Goal: Transaction & Acquisition: Purchase product/service

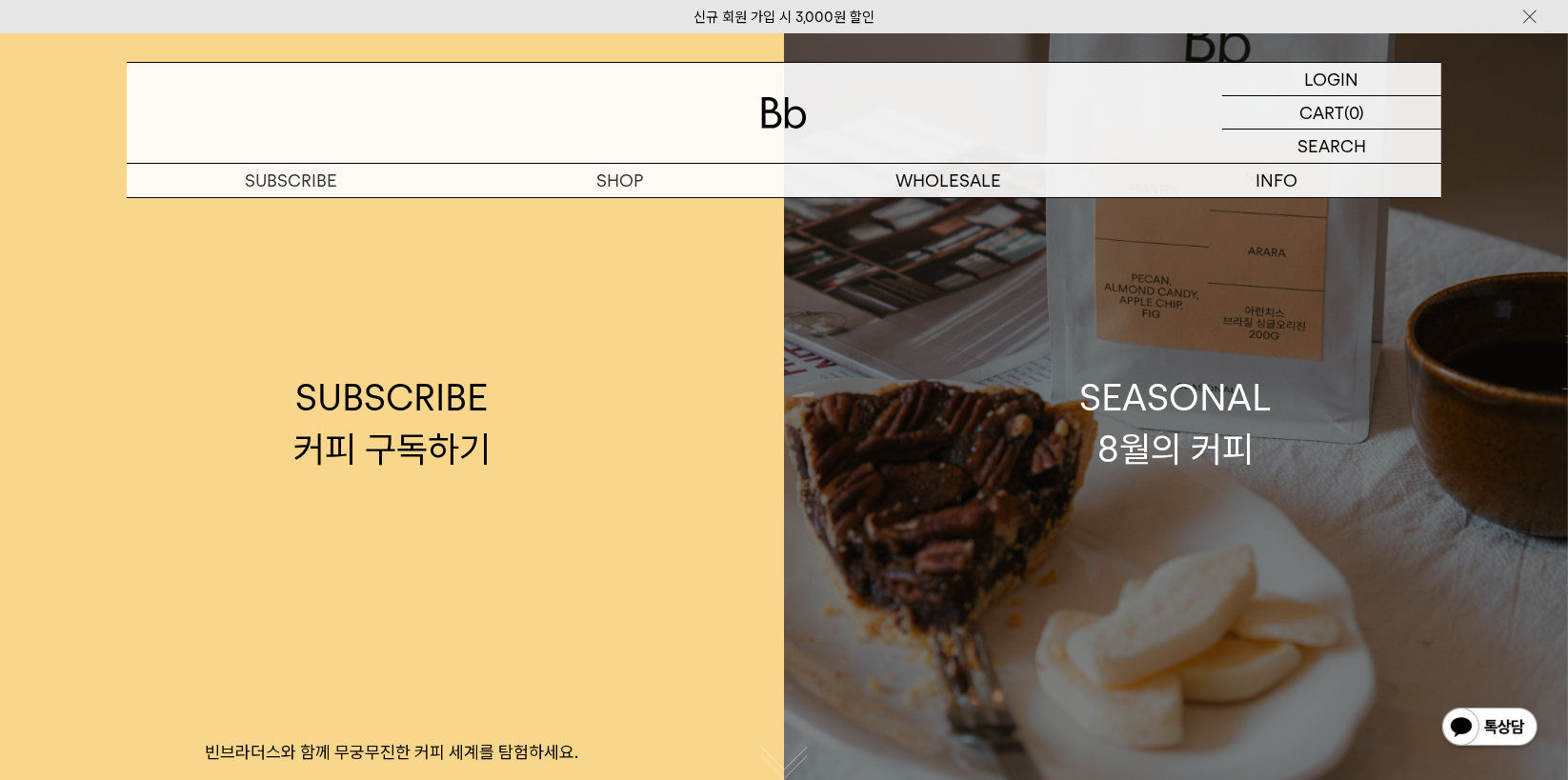
click at [1087, 572] on link "SEASONAL 8월의 커피" at bounding box center [1176, 423] width 784 height 780
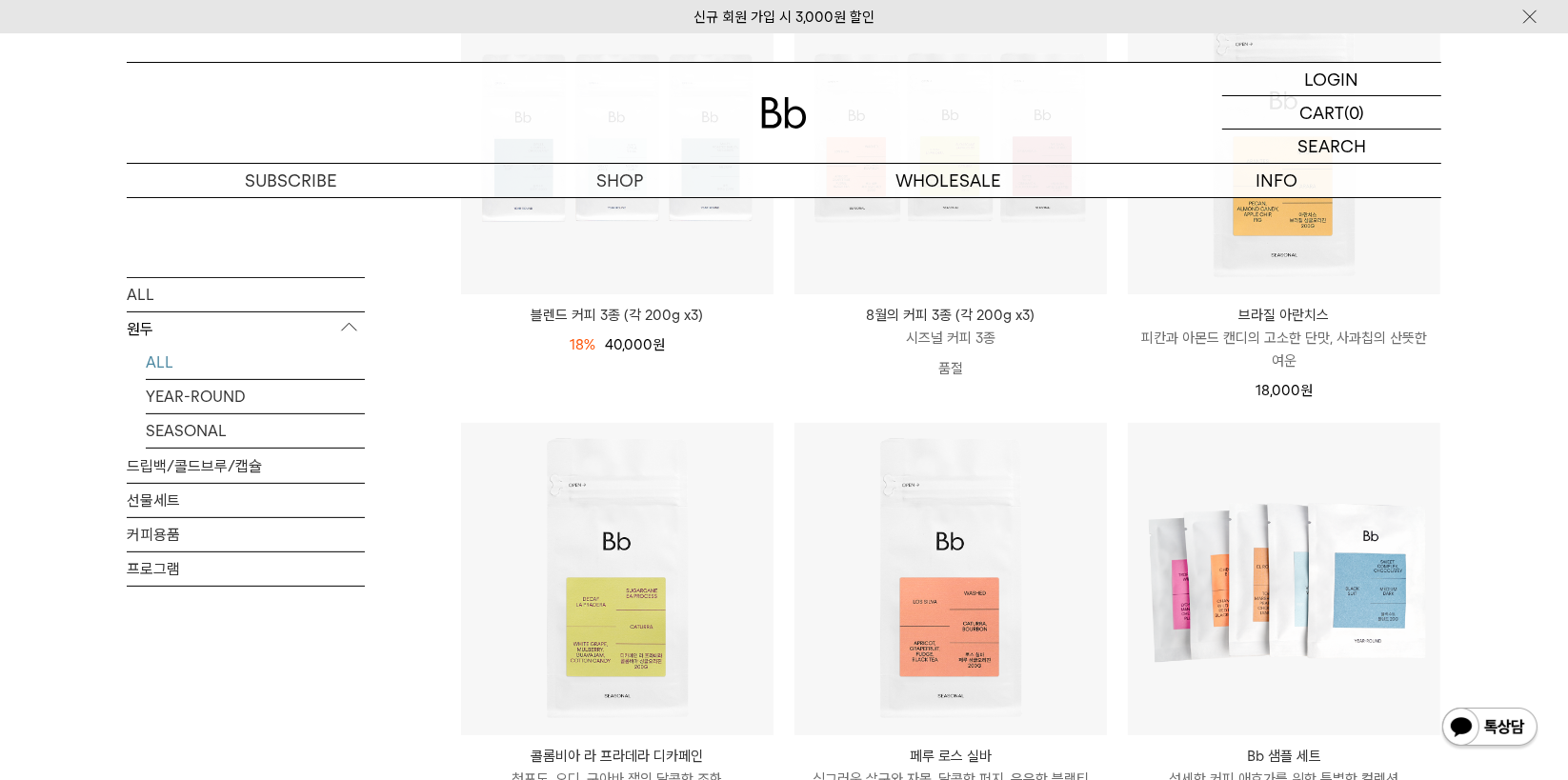
scroll to position [398, 0]
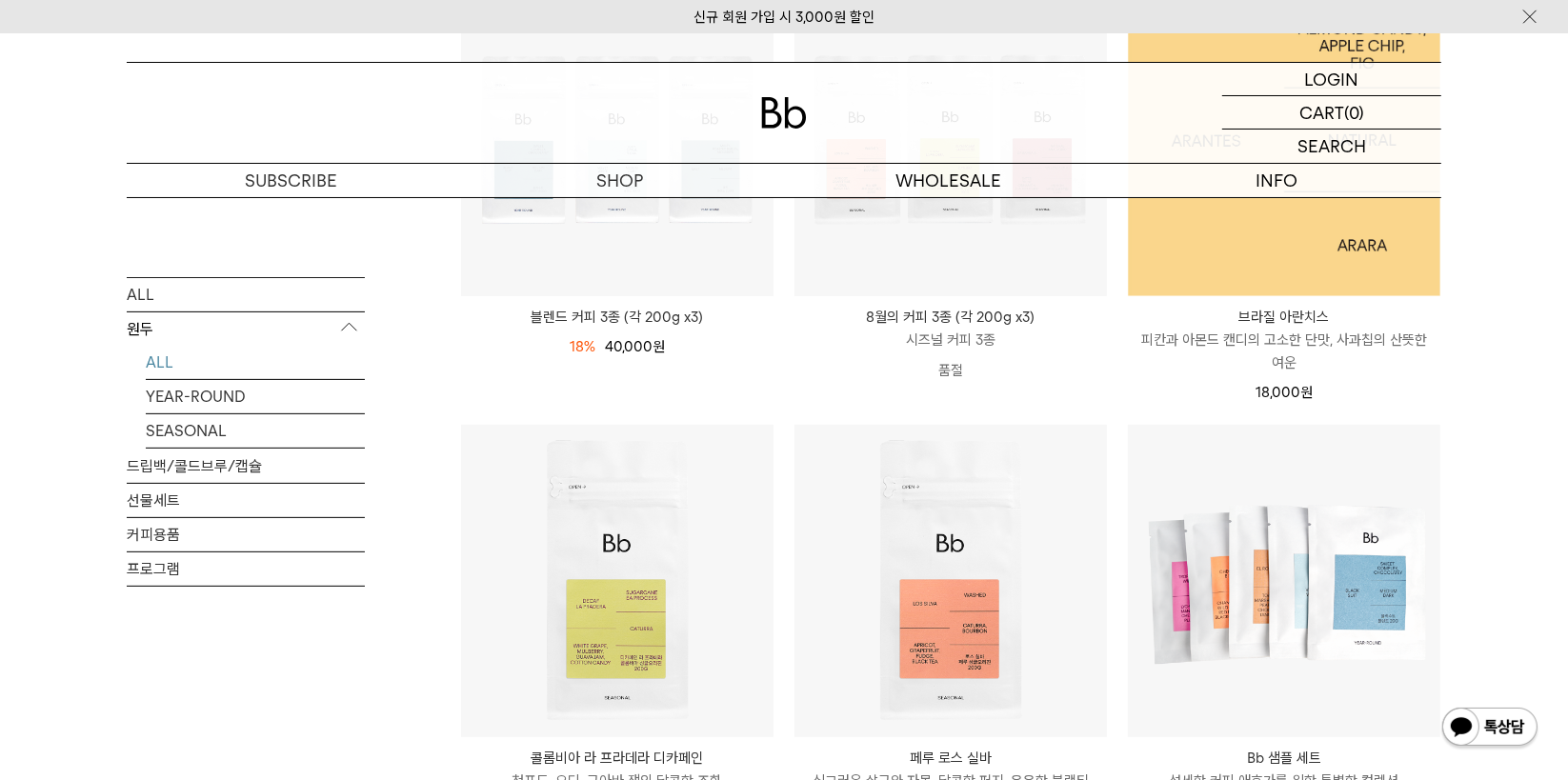
click at [1217, 284] on img at bounding box center [1284, 140] width 312 height 312
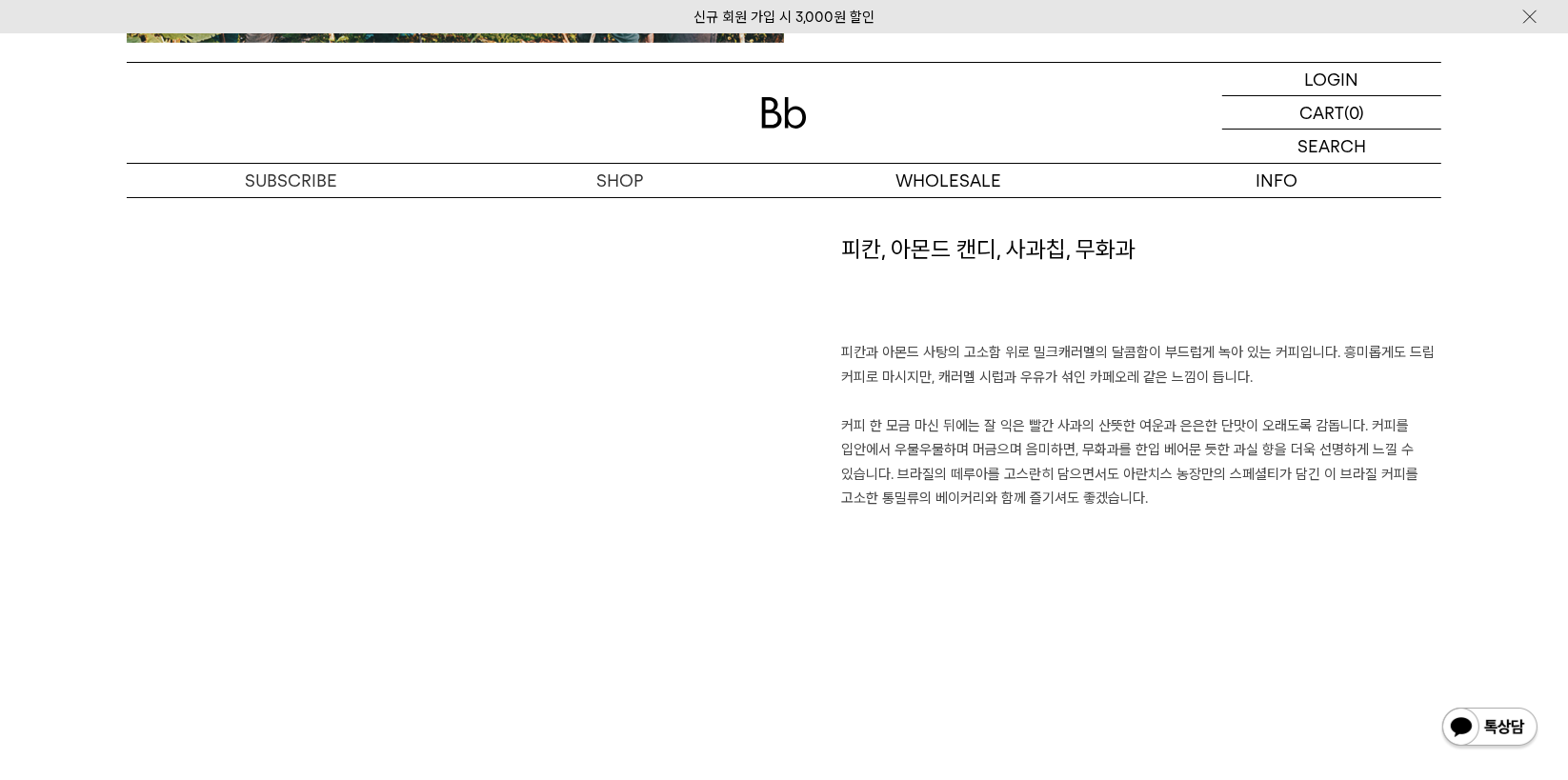
scroll to position [1321, 0]
